Goal: Information Seeking & Learning: Learn about a topic

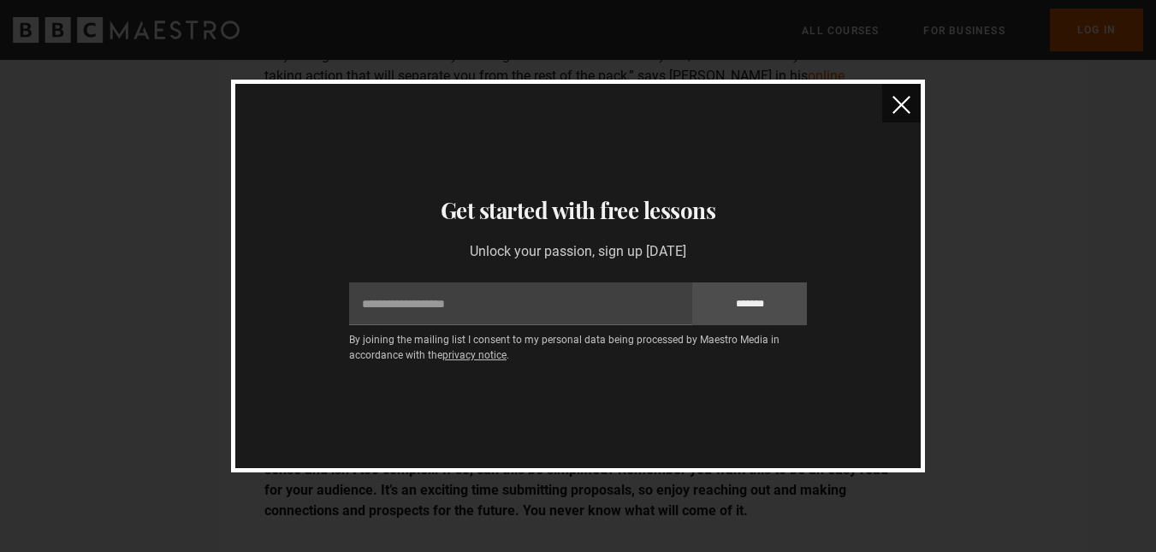
scroll to position [3935, 0]
click at [903, 105] on img "close" at bounding box center [901, 105] width 18 height 18
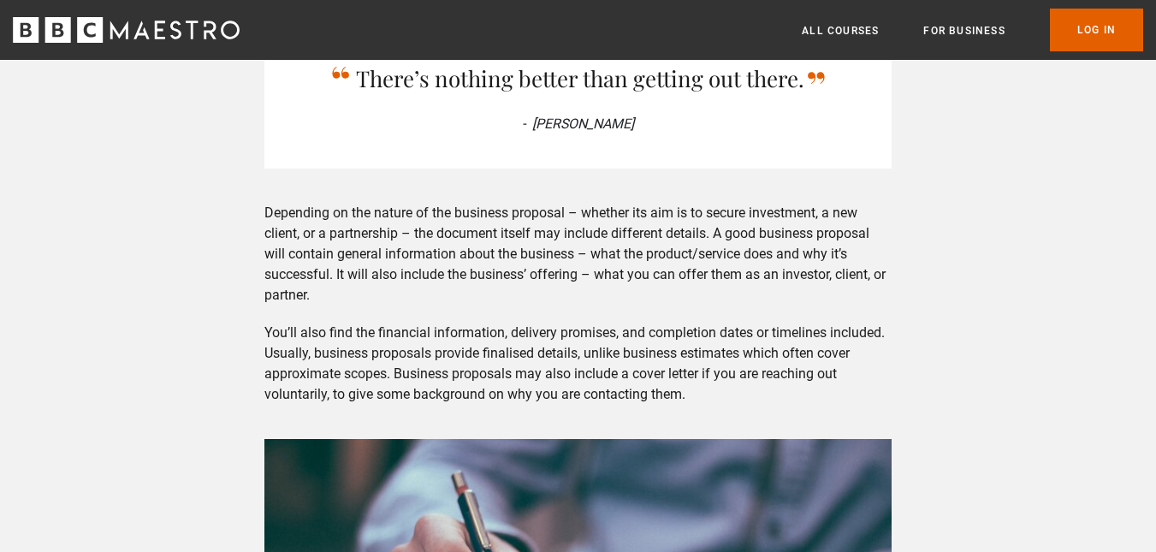
scroll to position [1027, 0]
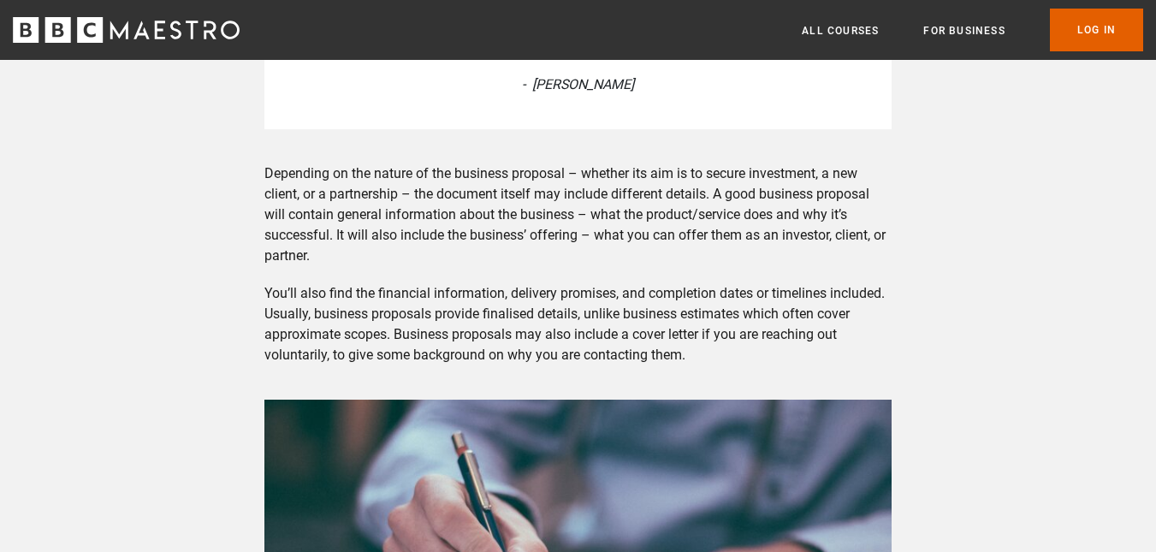
drag, startPoint x: 1009, startPoint y: 3, endPoint x: 238, endPoint y: 139, distance: 782.7
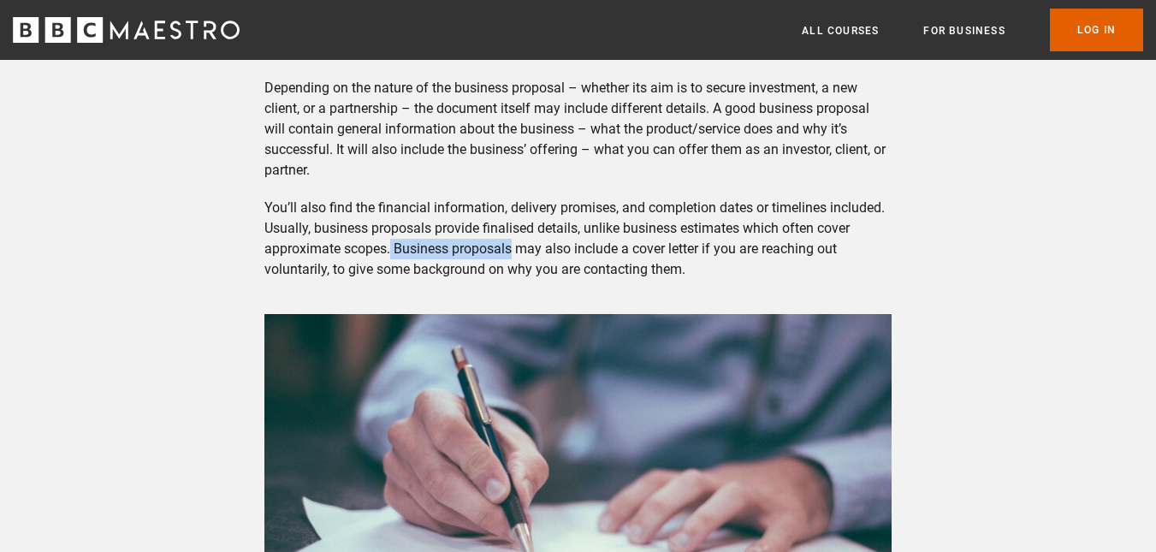
drag, startPoint x: 393, startPoint y: 248, endPoint x: 512, endPoint y: 245, distance: 119.0
click at [512, 245] on p "You’ll also find the financial information, delivery promises, and completion d…" at bounding box center [577, 239] width 627 height 82
click at [858, 239] on p "You’ll also find the financial information, delivery promises, and completion d…" at bounding box center [577, 239] width 627 height 82
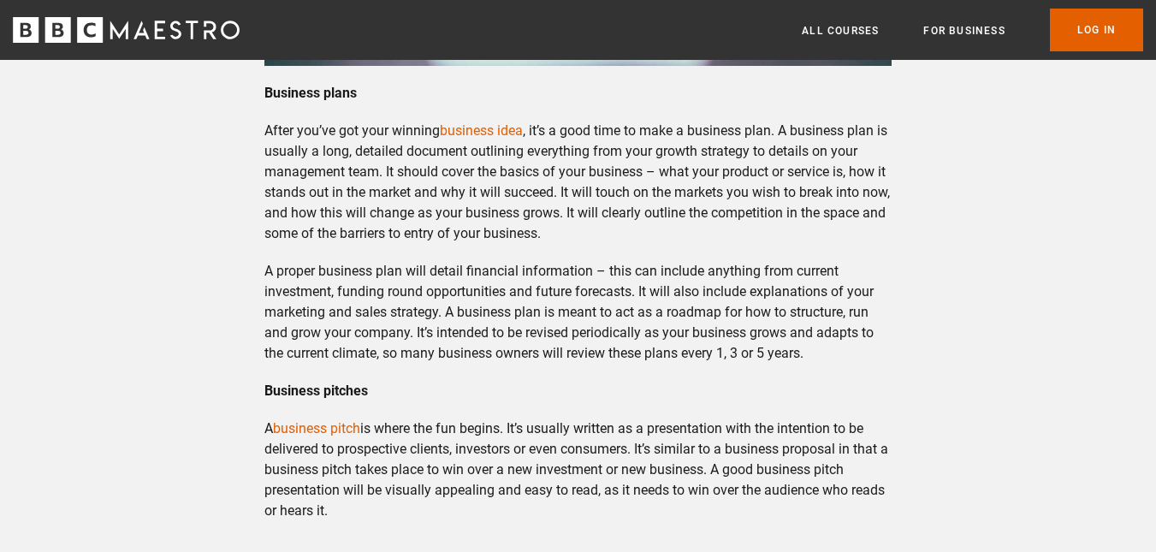
scroll to position [1711, 0]
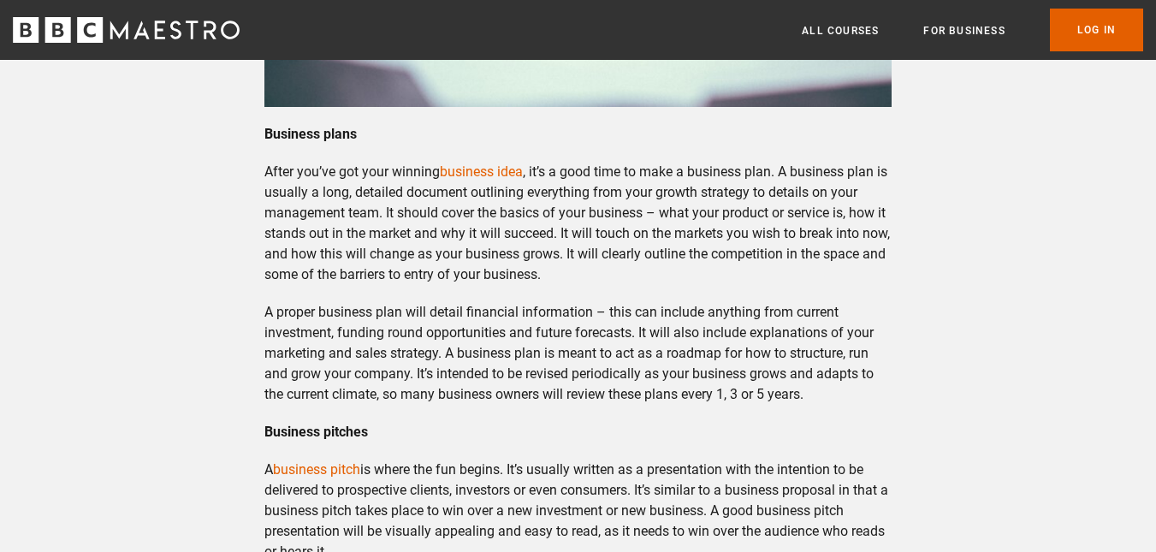
click at [470, 210] on p "After you’ve got your winning business idea , it’s a good time to make a busine…" at bounding box center [577, 223] width 627 height 123
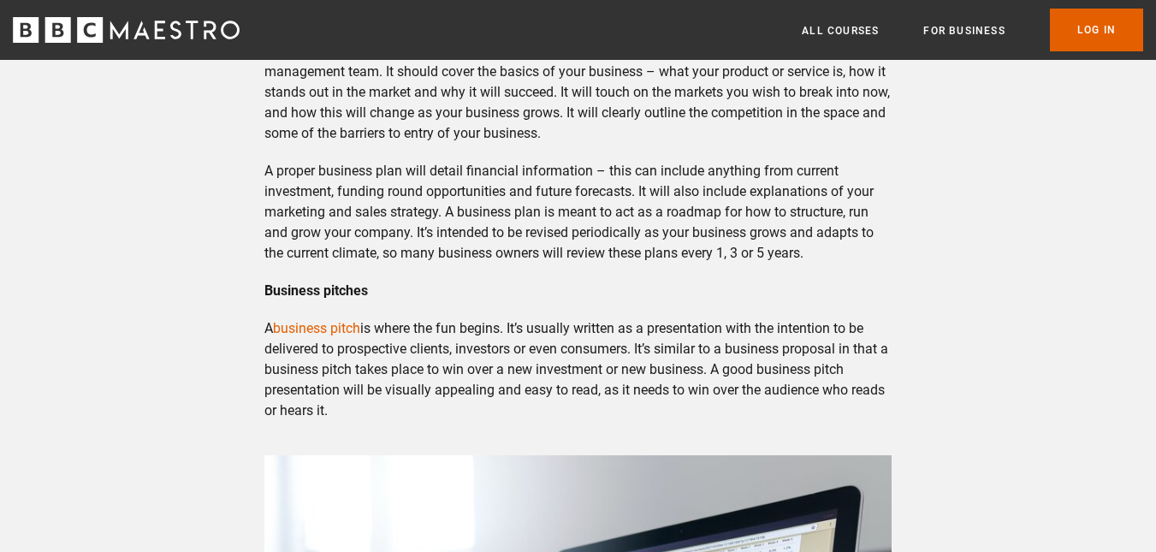
scroll to position [1882, 0]
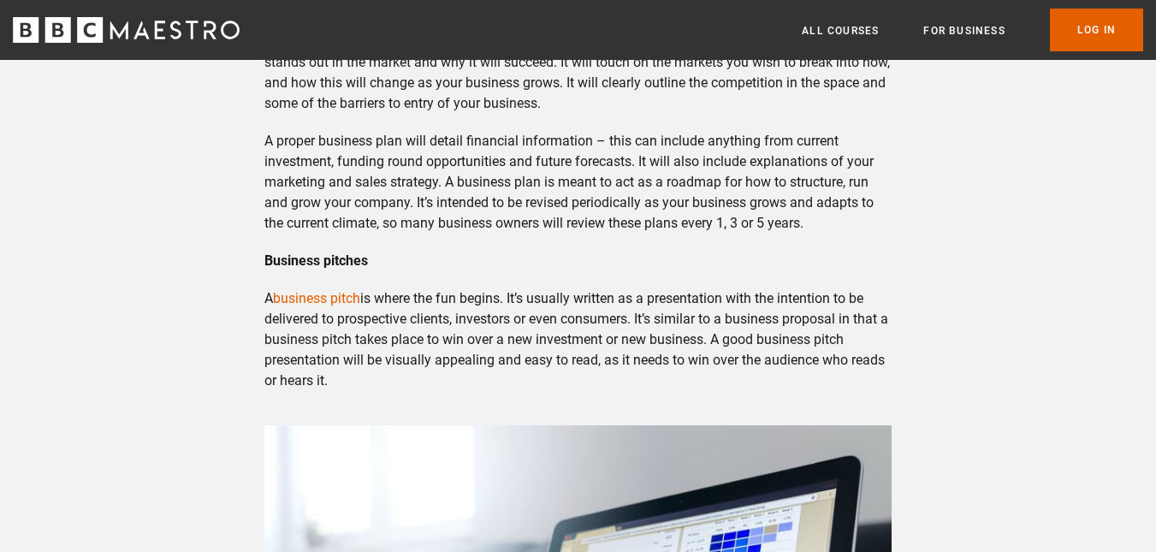
click at [265, 141] on p "A proper business plan will detail financial information – this can include any…" at bounding box center [577, 182] width 627 height 103
drag, startPoint x: 266, startPoint y: 139, endPoint x: 283, endPoint y: 139, distance: 17.1
click at [283, 139] on p "A proper business plan will detail financial information – this can include any…" at bounding box center [577, 182] width 627 height 103
click at [868, 143] on p "A proper business plan will detail financial information – this can include any…" at bounding box center [577, 182] width 627 height 103
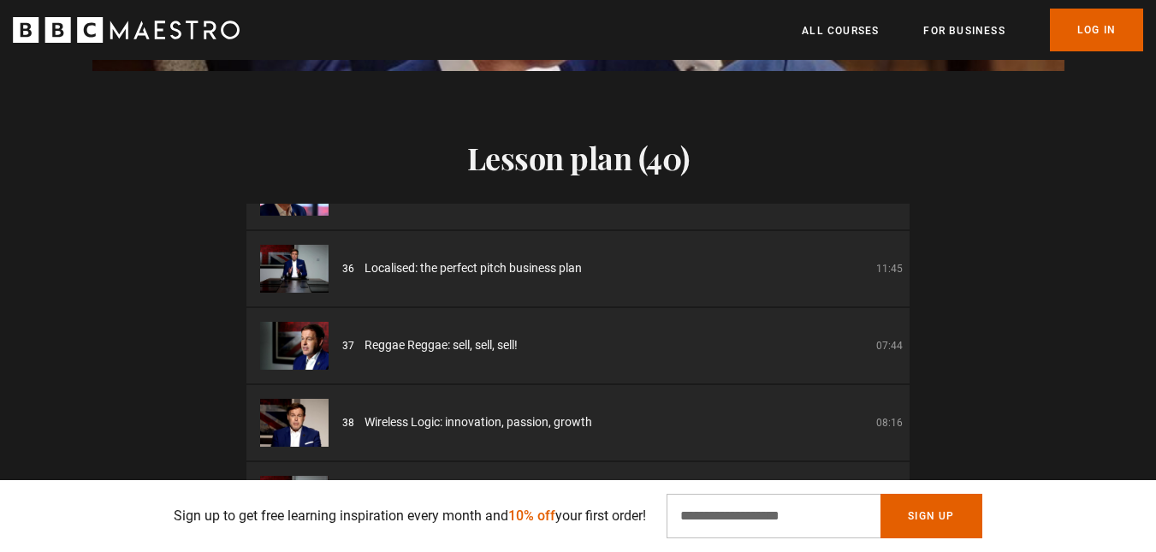
scroll to position [0, 1569]
